Goal: Communication & Community: Answer question/provide support

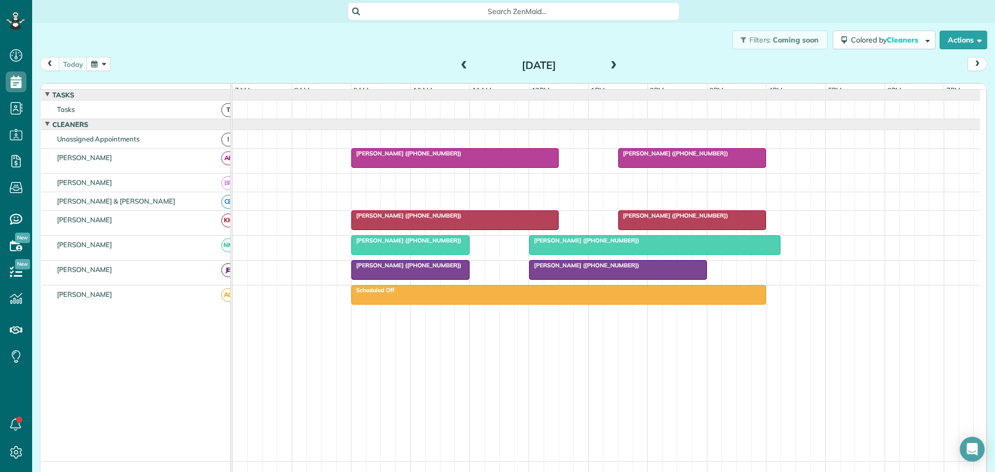
scroll to position [5, 5]
click at [54, 128] on link "All Contacts" at bounding box center [91, 128] width 119 height 24
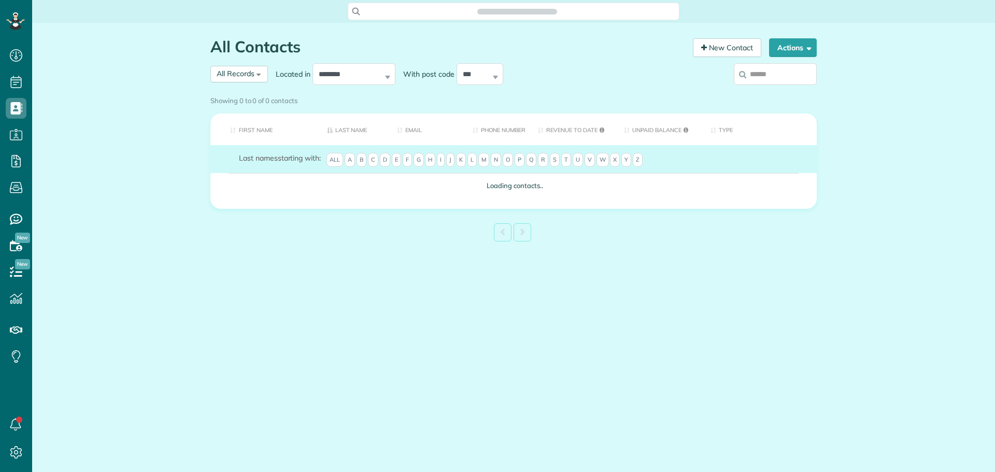
scroll to position [5, 5]
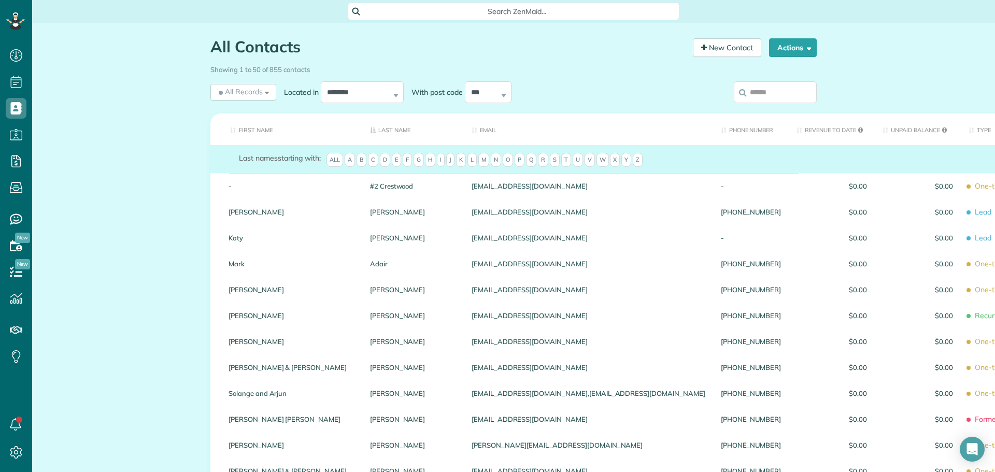
click at [762, 90] on input "search" at bounding box center [775, 92] width 83 height 22
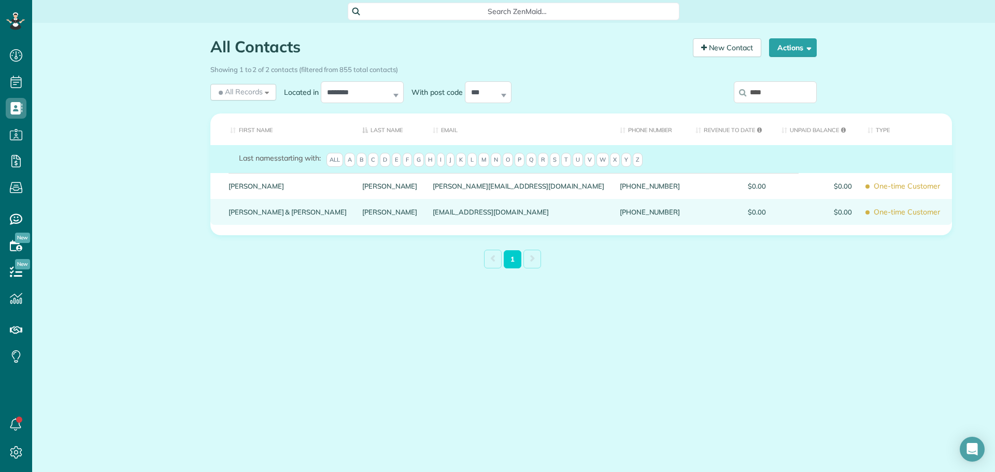
type input "****"
click at [255, 216] on link "Joe & Melissa" at bounding box center [288, 211] width 118 height 7
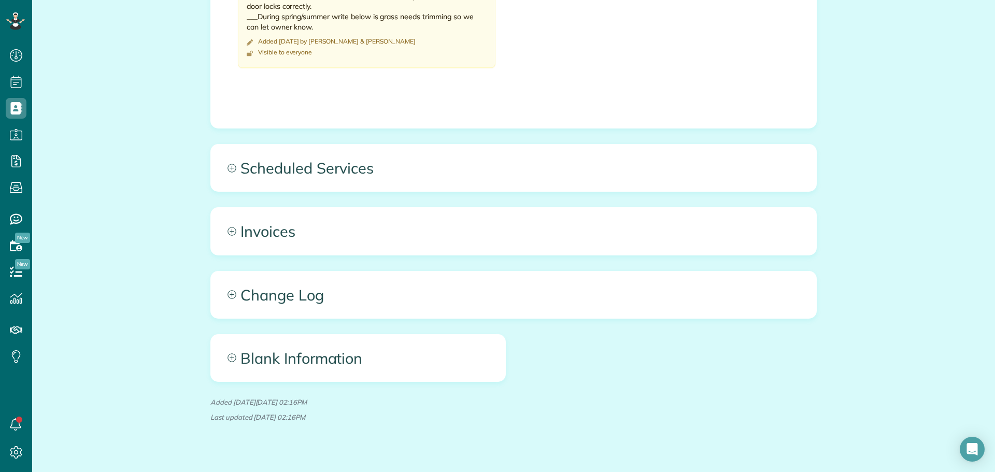
scroll to position [690, 0]
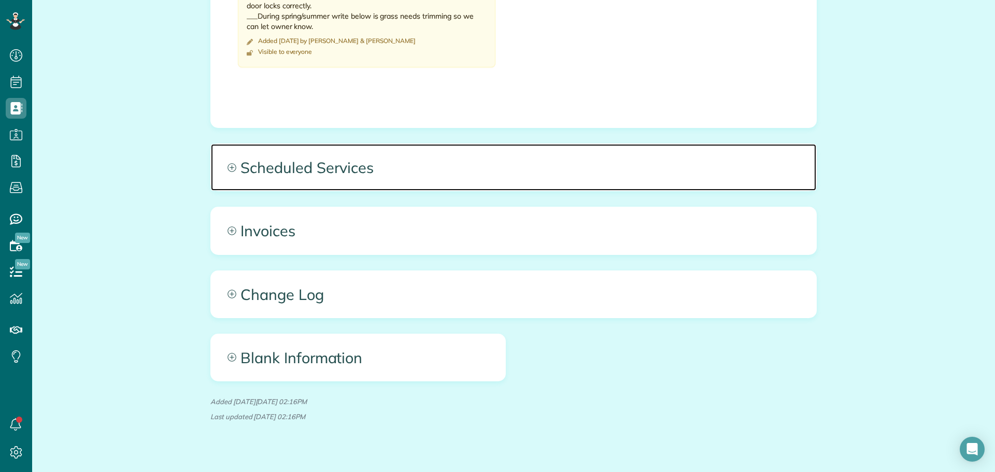
click at [293, 144] on span "Scheduled Services" at bounding box center [513, 167] width 605 height 47
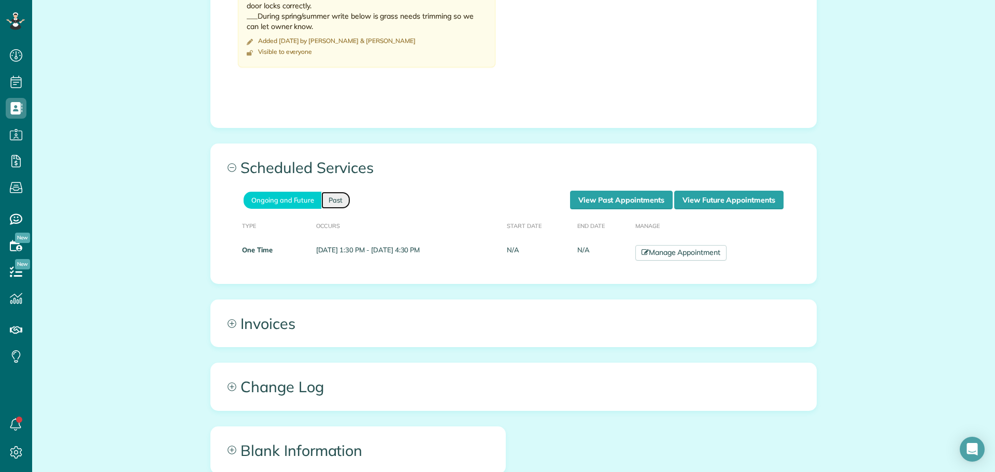
click at [333, 192] on link "Past" at bounding box center [335, 200] width 29 height 17
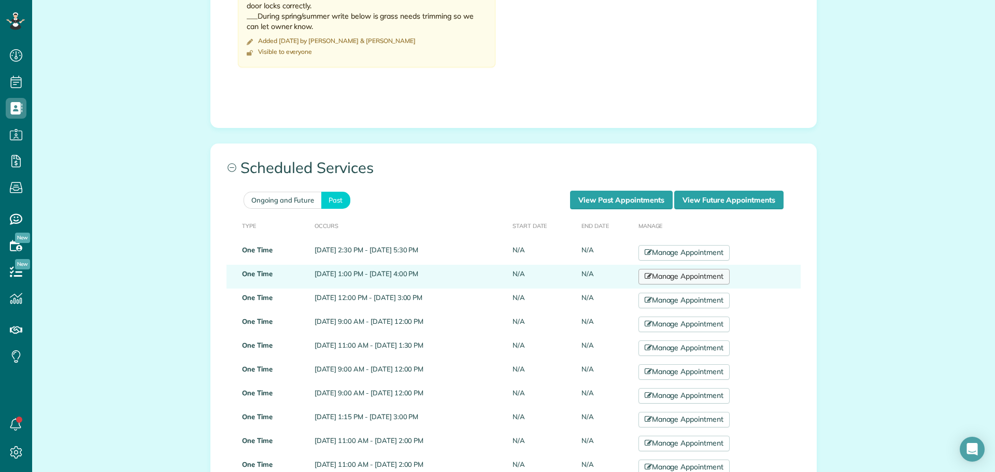
click at [709, 269] on link "Manage Appointment" at bounding box center [683, 277] width 91 height 16
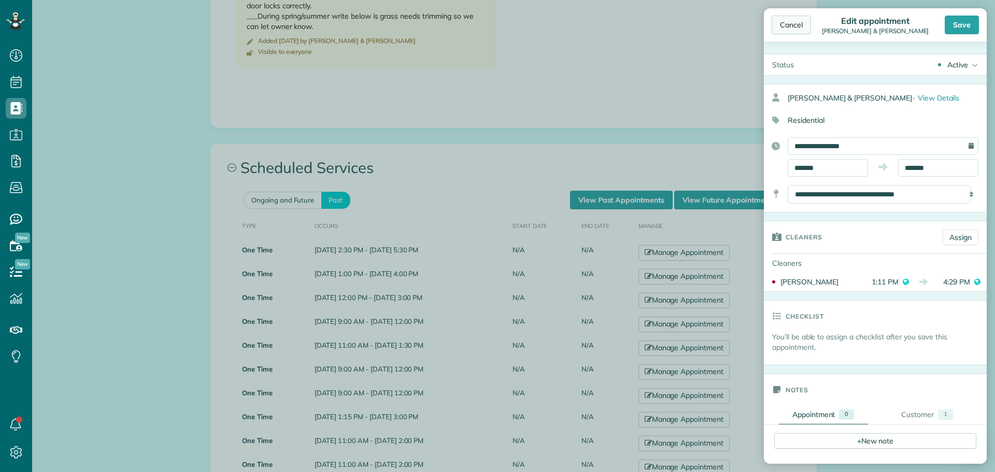
click at [790, 23] on div "Cancel" at bounding box center [791, 25] width 39 height 19
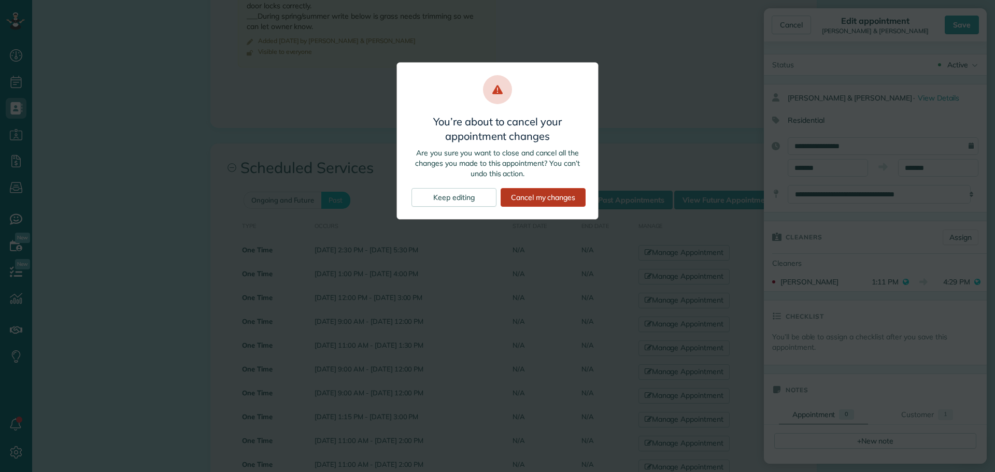
click at [533, 192] on div "Cancel my changes" at bounding box center [543, 197] width 85 height 19
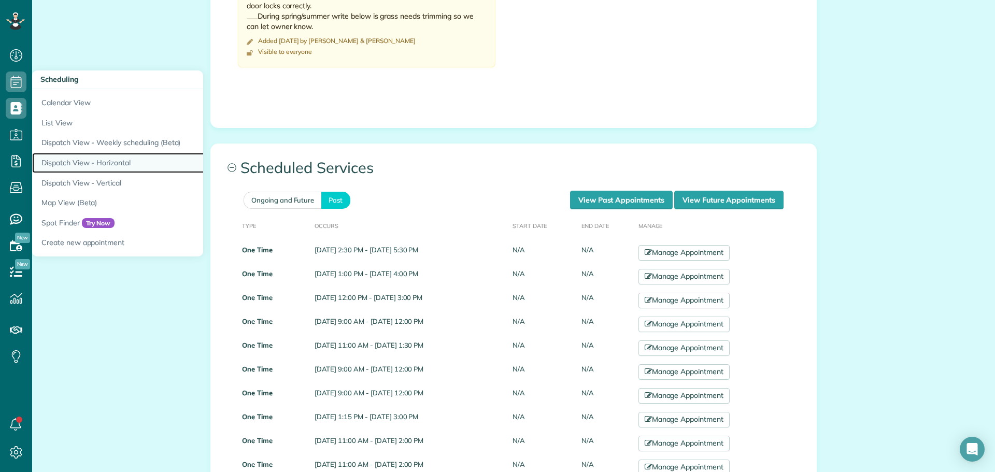
click at [109, 158] on link "Dispatch View - Horizontal" at bounding box center [161, 163] width 259 height 20
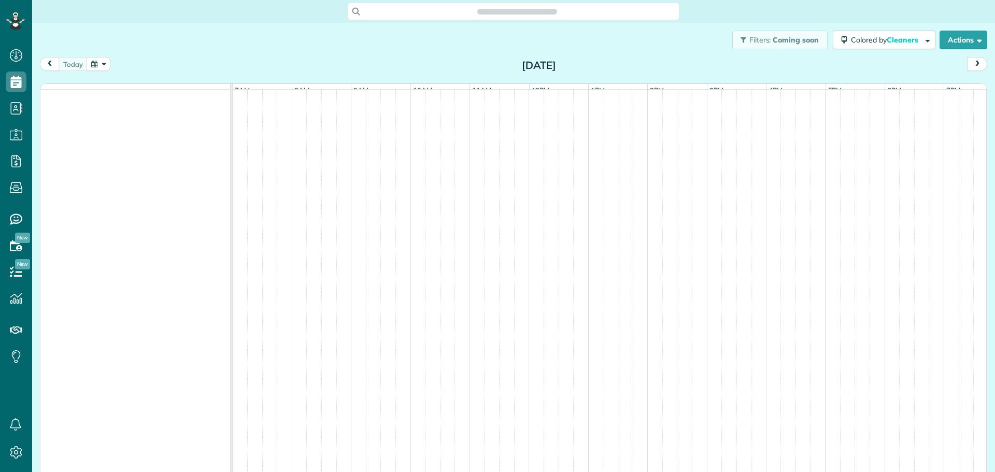
scroll to position [5, 5]
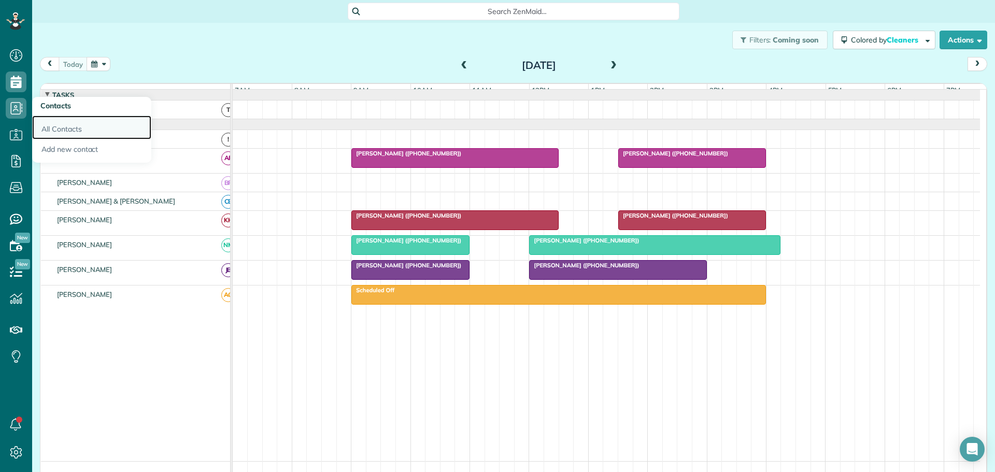
click at [49, 127] on link "All Contacts" at bounding box center [91, 128] width 119 height 24
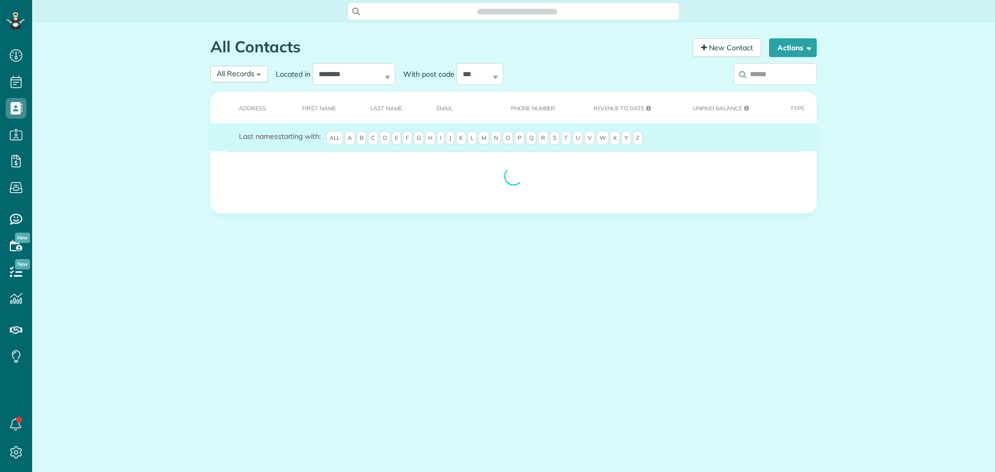
scroll to position [5, 5]
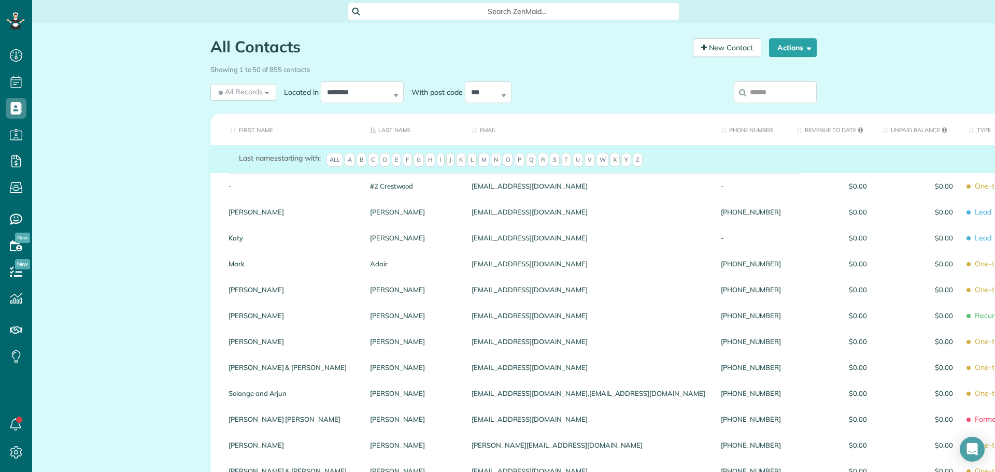
click at [788, 92] on input "search" at bounding box center [775, 92] width 83 height 22
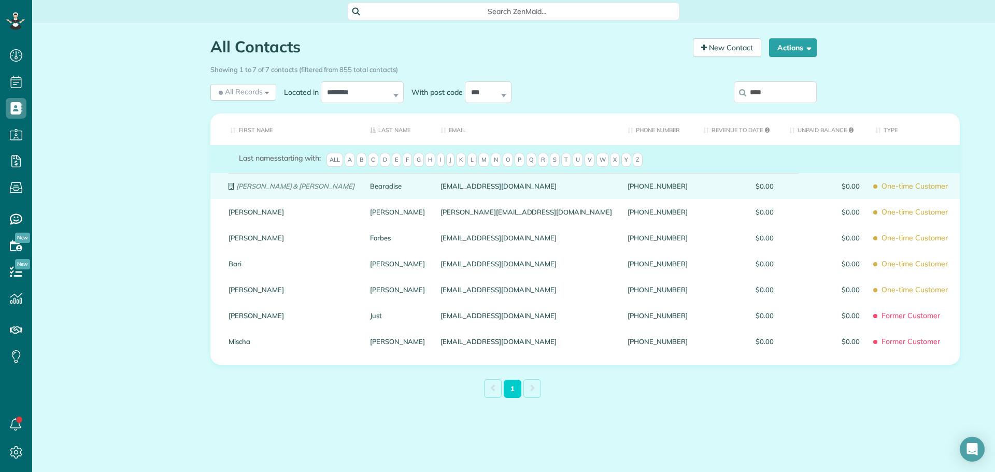
type input "****"
click at [286, 190] on em "Jason Mccraw & Zuni Johnson" at bounding box center [295, 186] width 118 height 8
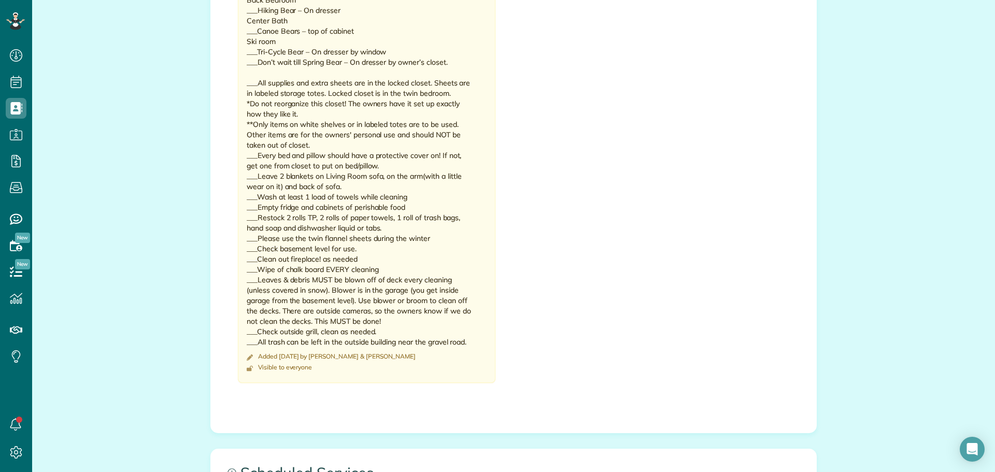
scroll to position [881, 0]
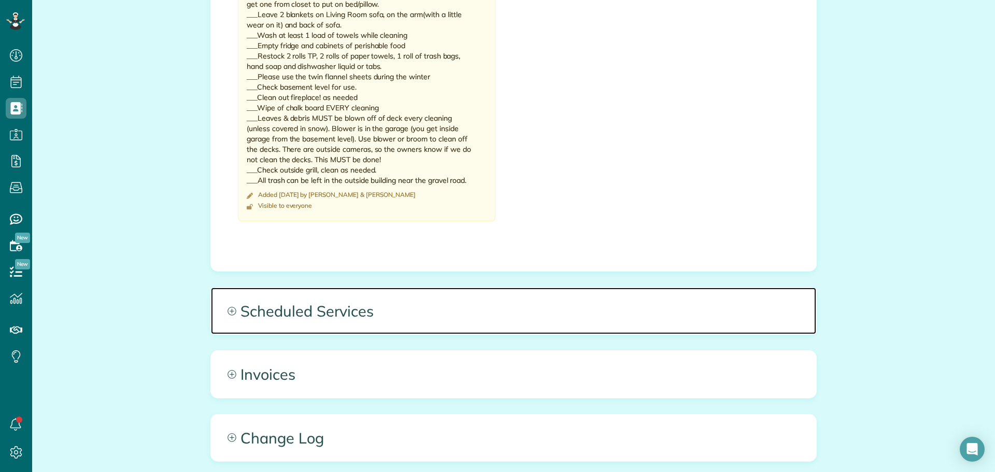
click at [304, 315] on span "Scheduled Services" at bounding box center [513, 311] width 605 height 47
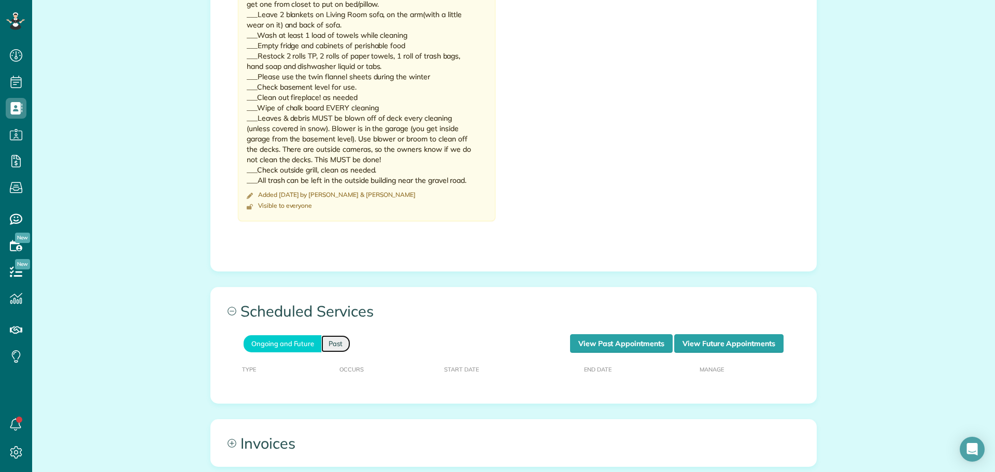
click at [333, 344] on link "Past" at bounding box center [335, 343] width 29 height 17
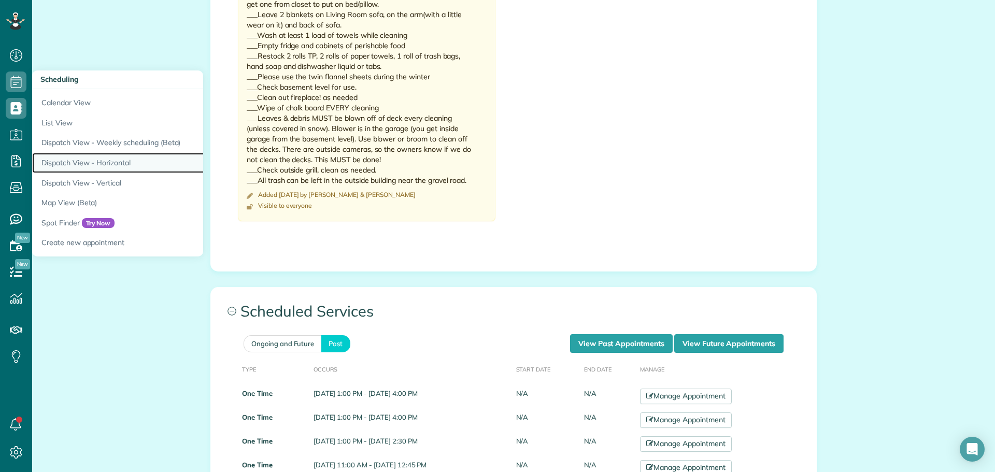
click at [88, 162] on link "Dispatch View - Horizontal" at bounding box center [161, 163] width 259 height 20
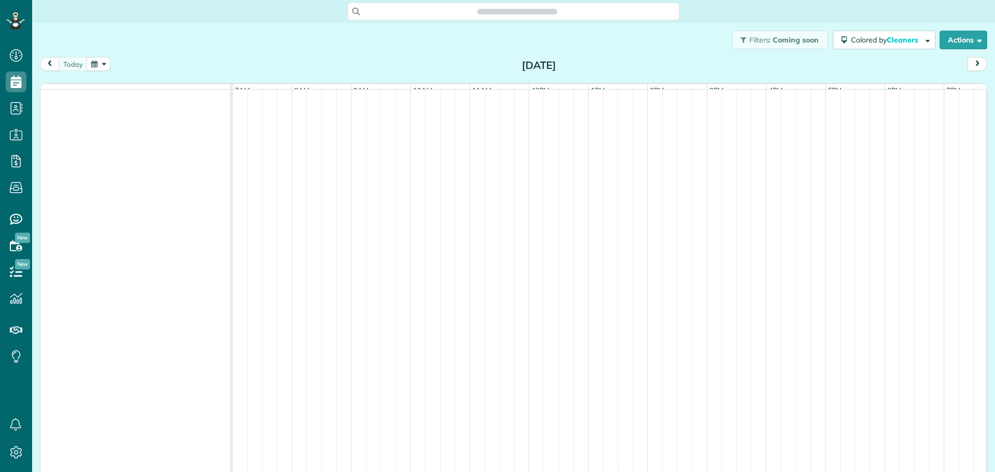
scroll to position [5, 5]
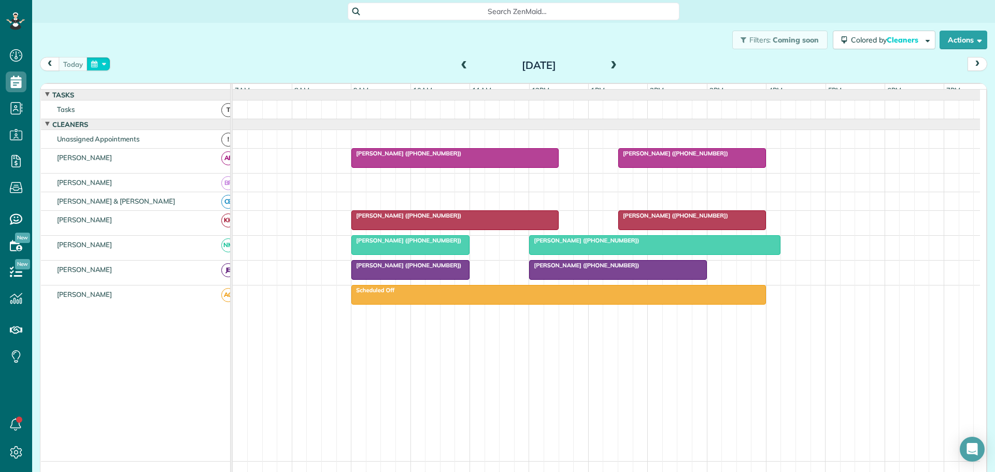
click at [104, 61] on button "button" at bounding box center [99, 64] width 24 height 14
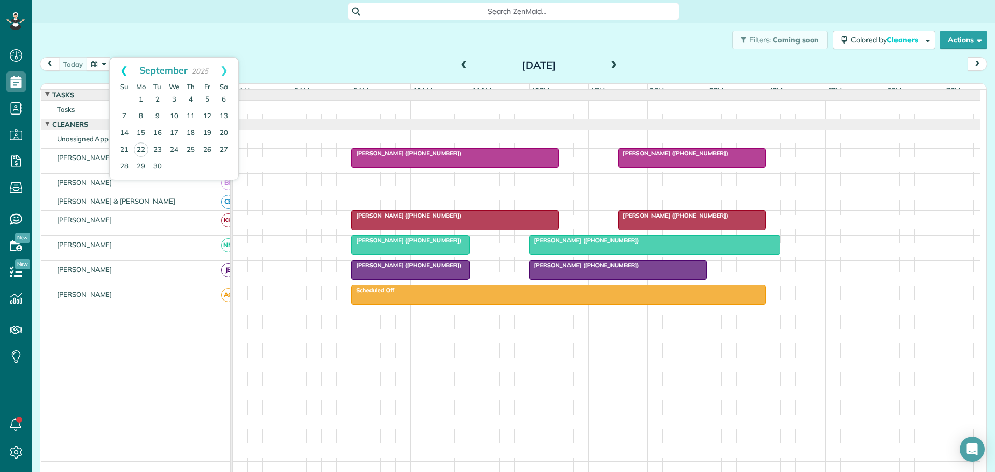
click at [123, 73] on link "Prev" at bounding box center [124, 71] width 28 height 26
click at [141, 149] on link "18" at bounding box center [141, 149] width 17 height 17
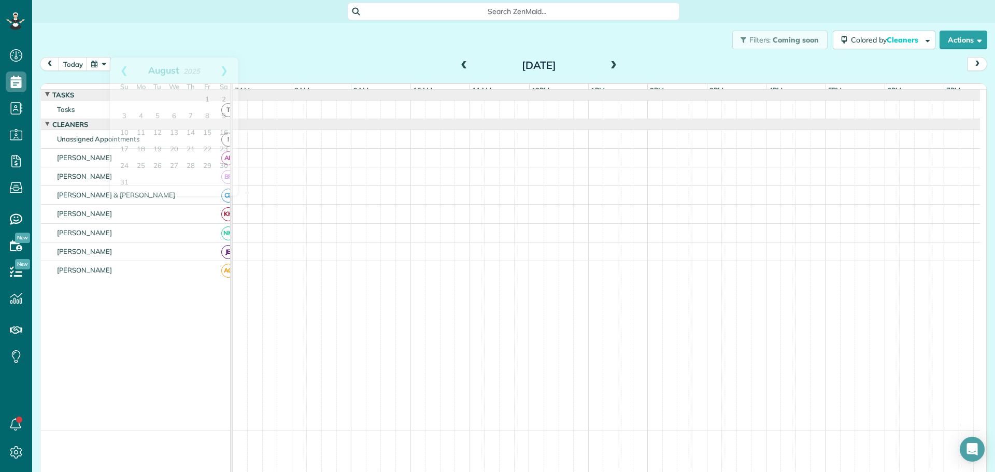
scroll to position [19, 0]
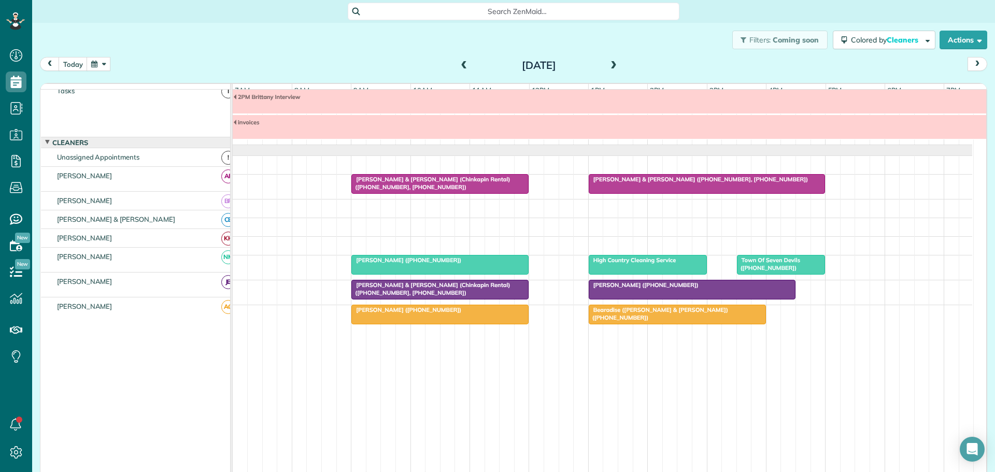
click at [627, 311] on span "Bearadise ([PERSON_NAME] & [PERSON_NAME]) ([PHONE_NUMBER])" at bounding box center [658, 313] width 140 height 15
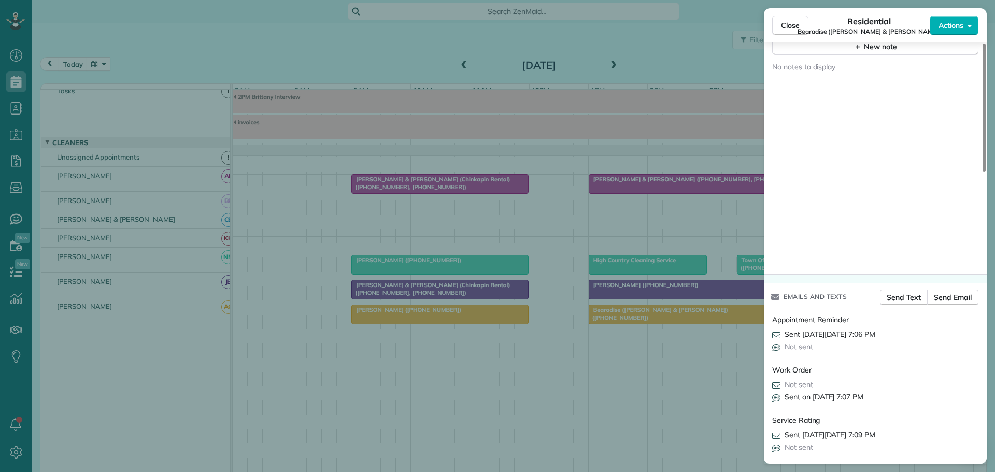
scroll to position [777, 0]
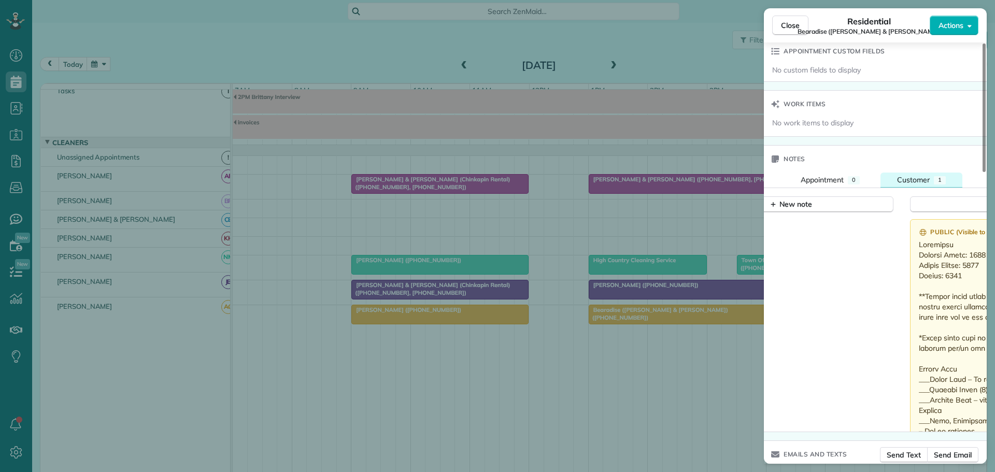
click at [917, 175] on span "Customer" at bounding box center [913, 179] width 33 height 9
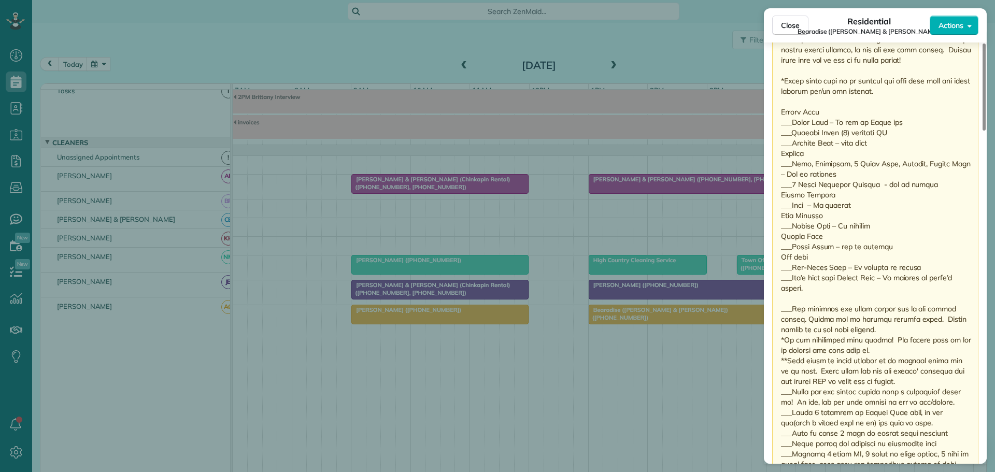
scroll to position [771, 0]
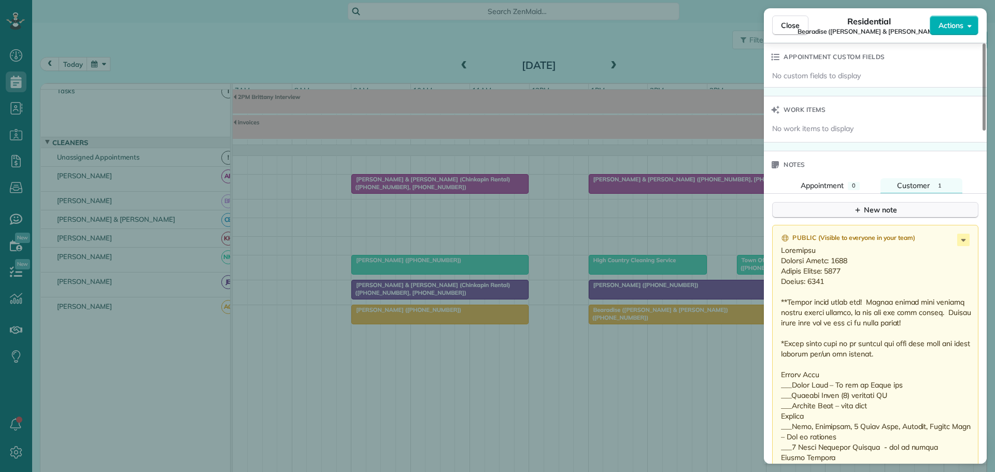
click at [845, 202] on button "New note" at bounding box center [875, 210] width 206 height 16
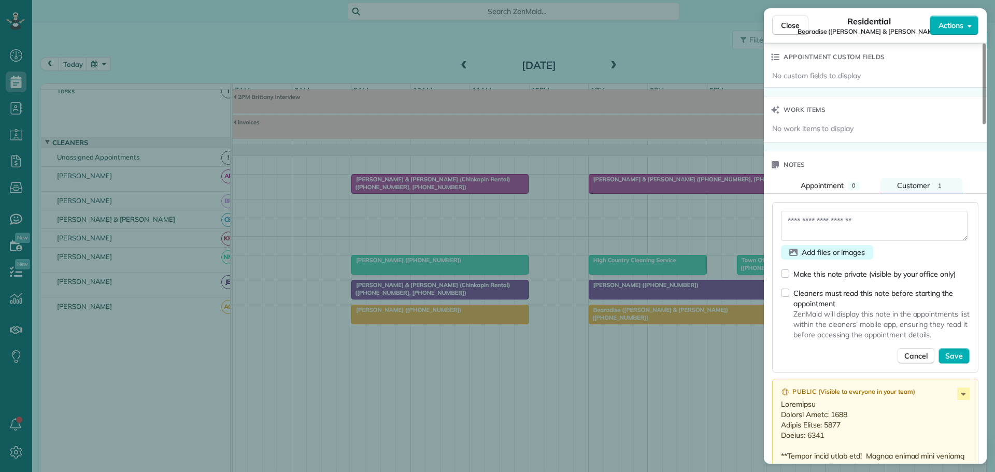
click at [818, 247] on span "Add files or images" at bounding box center [833, 252] width 63 height 10
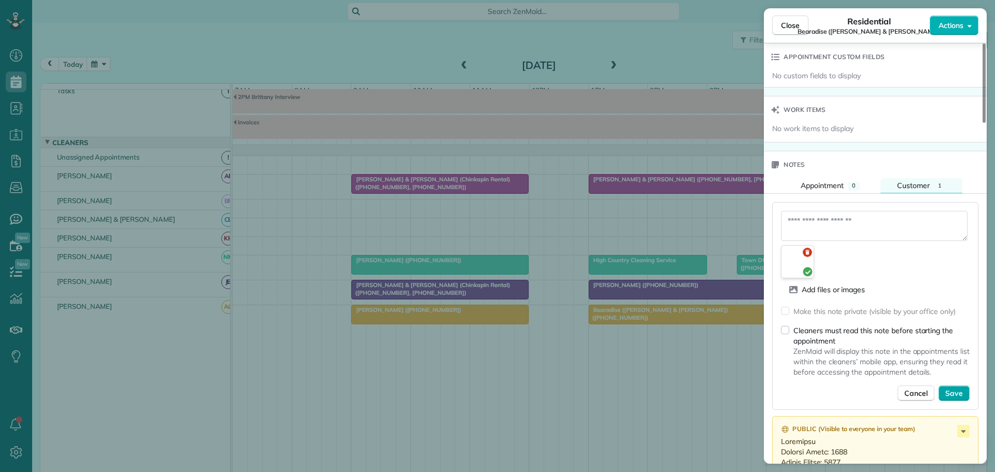
click at [958, 388] on span "Save" at bounding box center [954, 393] width 18 height 10
type textarea "**********"
click at [950, 388] on span "Save" at bounding box center [954, 393] width 18 height 10
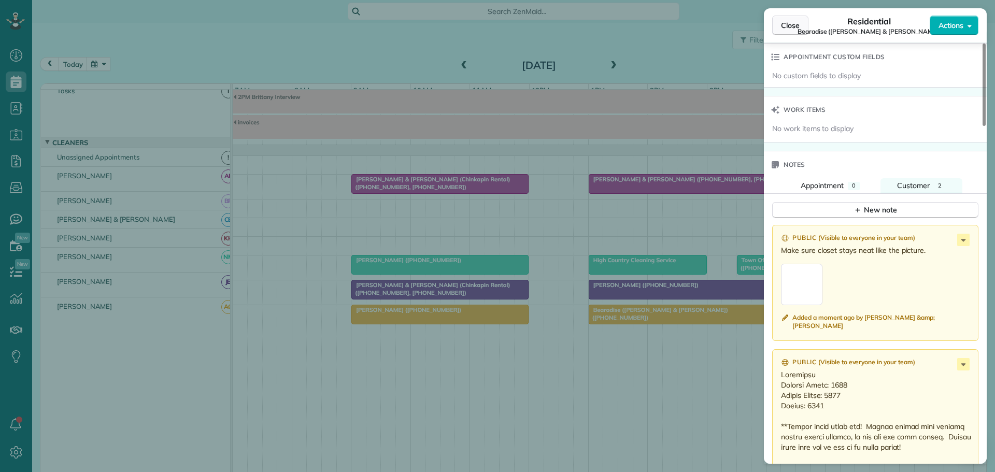
click at [785, 27] on span "Close" at bounding box center [790, 25] width 19 height 10
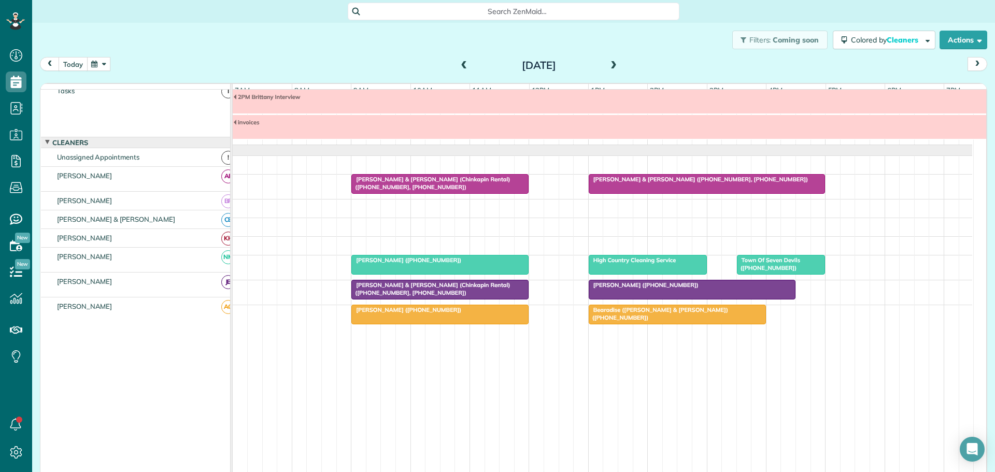
click at [75, 64] on button "today" at bounding box center [73, 64] width 29 height 14
